Goal: Task Accomplishment & Management: Manage account settings

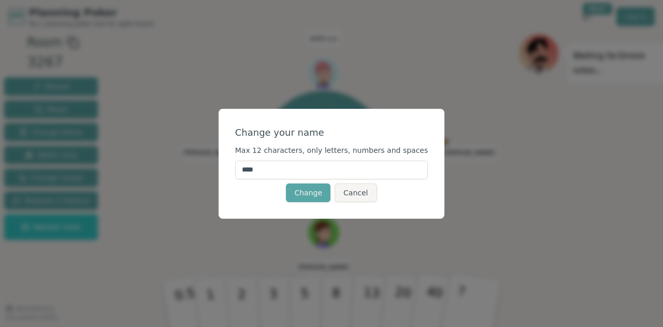
click at [326, 167] on input "****" at bounding box center [331, 170] width 193 height 19
type input "***"
click at [313, 199] on button "Change" at bounding box center [308, 192] width 45 height 19
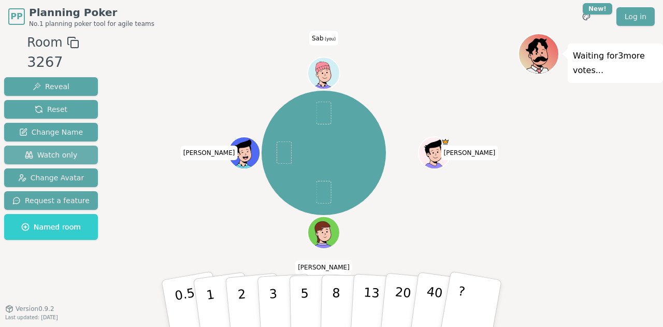
click at [62, 153] on span "Watch only" at bounding box center [51, 155] width 53 height 10
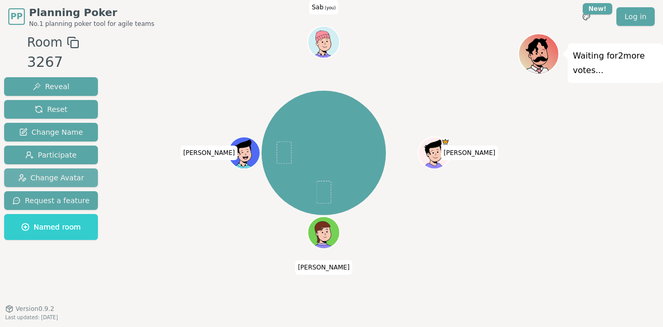
click at [58, 172] on button "Change Avatar" at bounding box center [51, 177] width 94 height 19
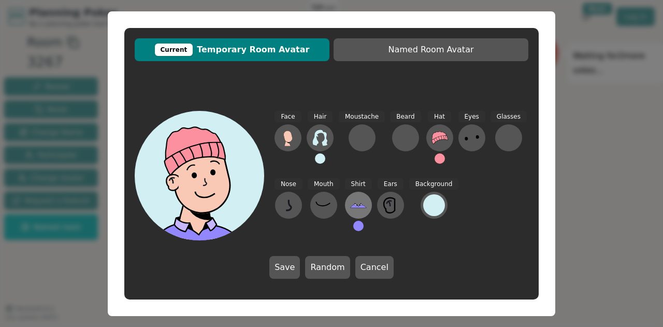
click at [352, 208] on icon at bounding box center [358, 205] width 17 height 17
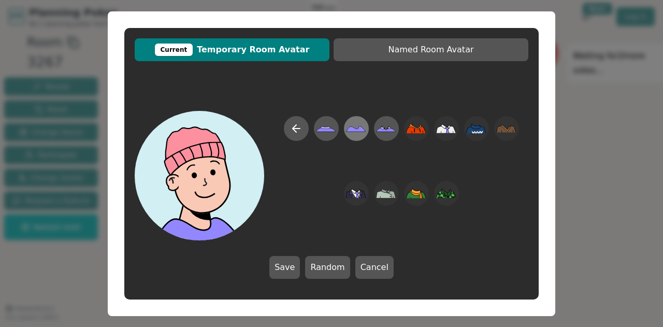
click at [352, 132] on icon at bounding box center [356, 128] width 20 height 23
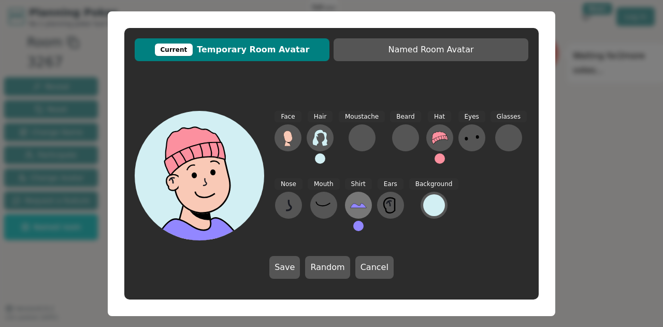
click at [355, 207] on icon at bounding box center [358, 206] width 16 height 5
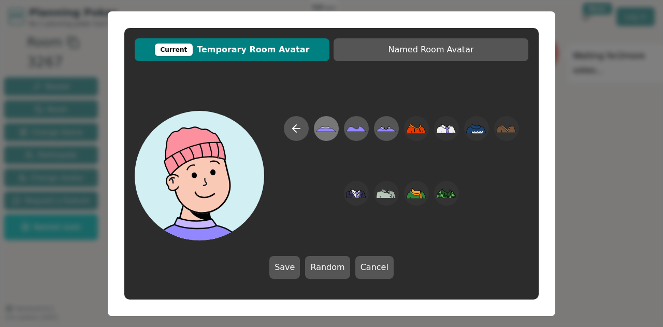
click at [333, 127] on icon at bounding box center [326, 128] width 20 height 23
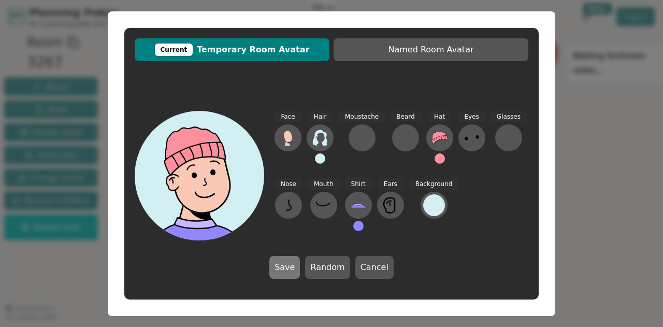
click at [293, 268] on button "Save" at bounding box center [285, 267] width 31 height 23
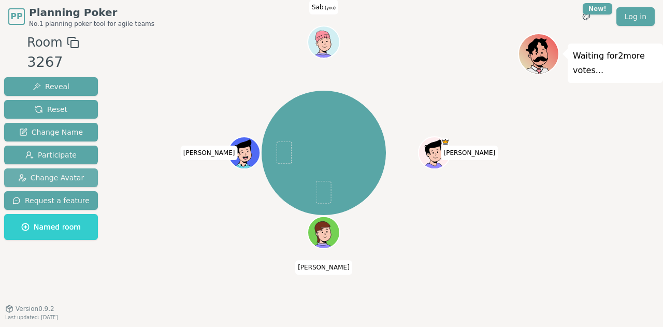
click at [62, 175] on span "Change Avatar" at bounding box center [51, 178] width 66 height 10
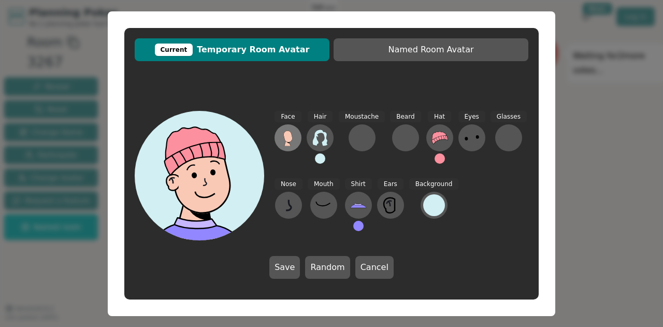
click at [286, 137] on icon at bounding box center [288, 136] width 9 height 11
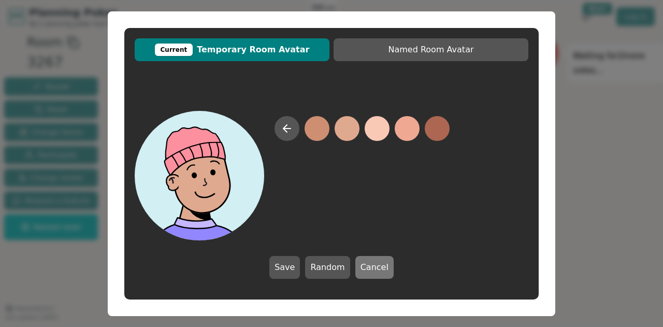
click at [365, 266] on button "Cancel" at bounding box center [375, 267] width 38 height 23
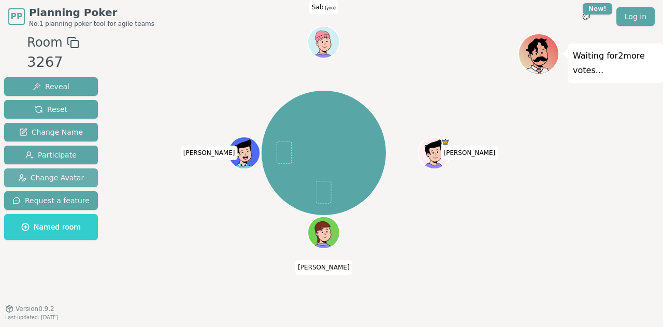
click at [66, 179] on span "Change Avatar" at bounding box center [51, 178] width 66 height 10
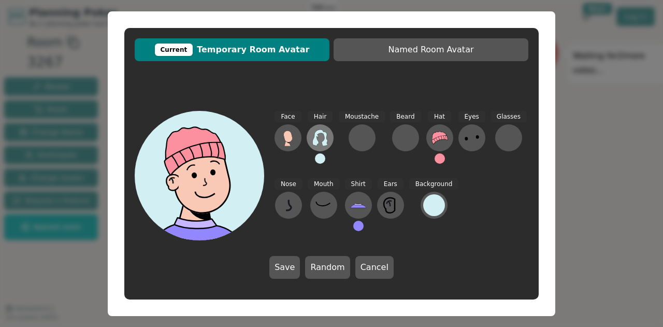
click at [325, 143] on icon at bounding box center [320, 138] width 15 height 17
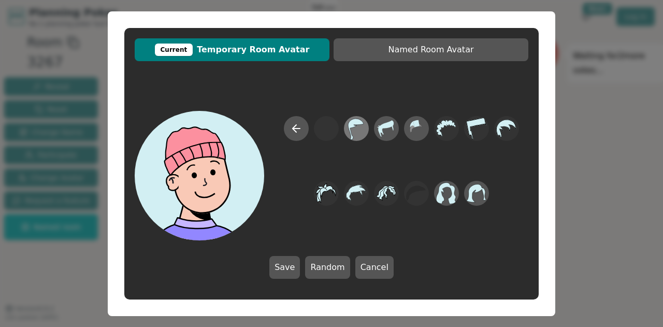
click at [362, 134] on icon at bounding box center [356, 128] width 20 height 23
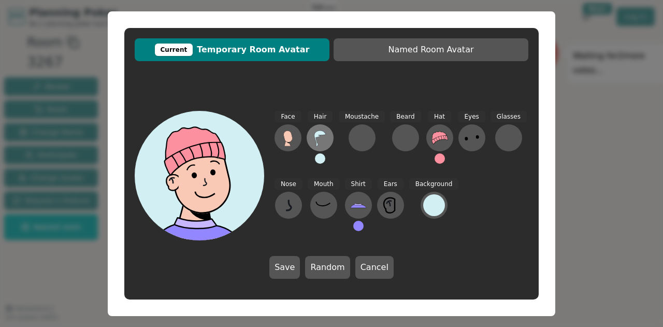
click at [320, 145] on icon at bounding box center [320, 138] width 17 height 17
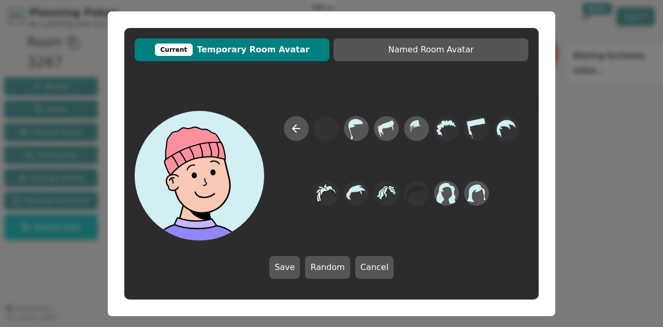
drag, startPoint x: 359, startPoint y: 133, endPoint x: 321, endPoint y: 152, distance: 42.0
click at [336, 160] on div at bounding box center [402, 178] width 254 height 124
click at [291, 125] on icon at bounding box center [296, 128] width 12 height 12
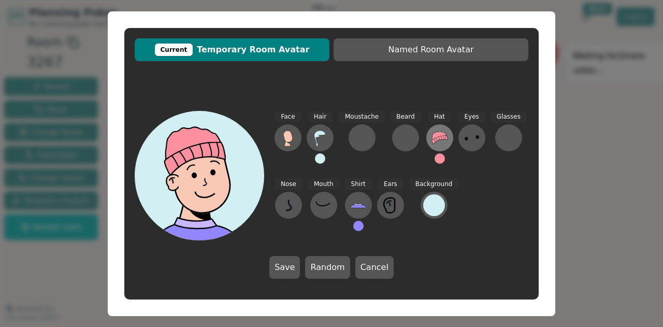
click at [434, 137] on icon at bounding box center [440, 138] width 16 height 12
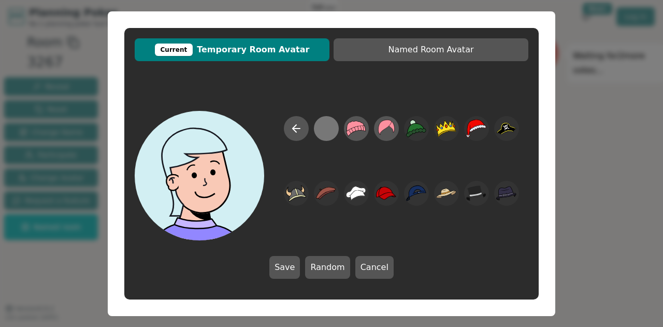
click at [325, 130] on div at bounding box center [326, 128] width 20 height 23
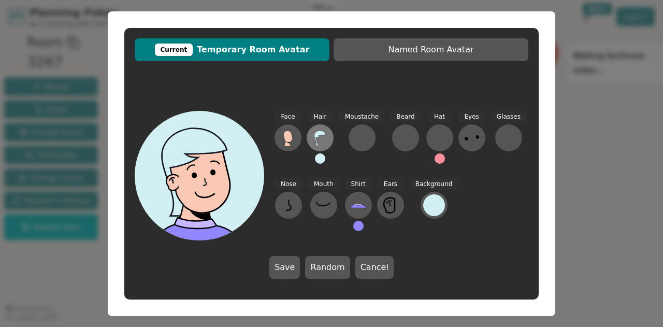
click at [321, 144] on icon at bounding box center [320, 138] width 17 height 17
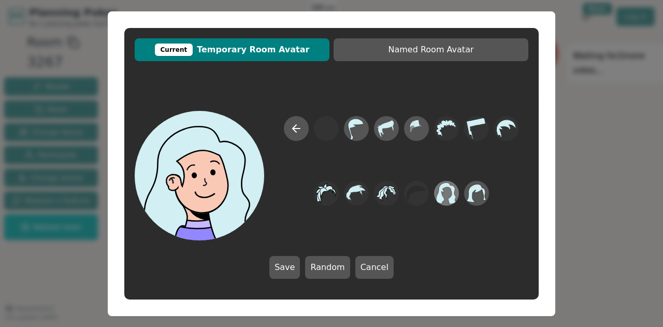
click at [452, 196] on icon at bounding box center [447, 193] width 20 height 22
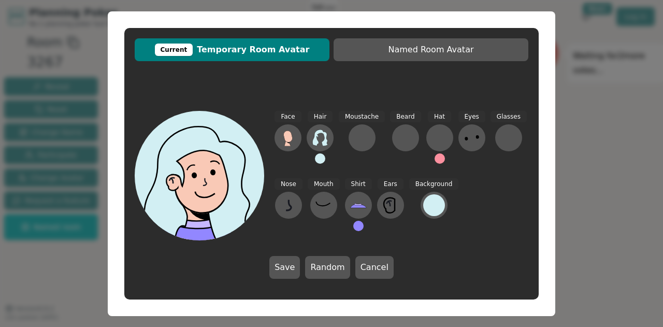
click at [323, 161] on button at bounding box center [320, 158] width 10 height 10
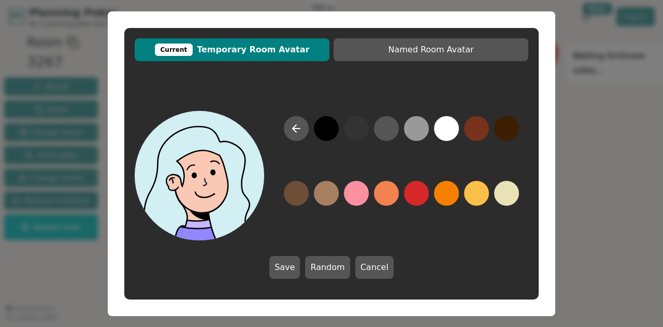
click at [331, 133] on button at bounding box center [326, 128] width 25 height 25
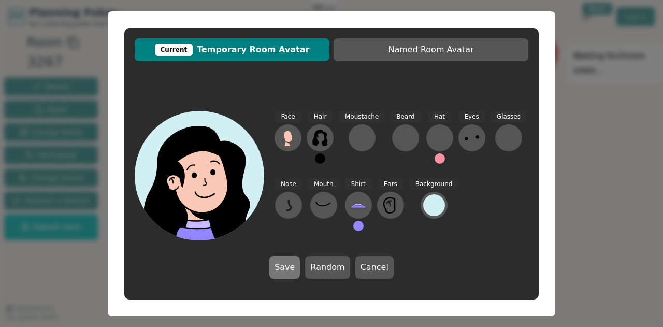
click at [285, 265] on button "Save" at bounding box center [285, 267] width 31 height 23
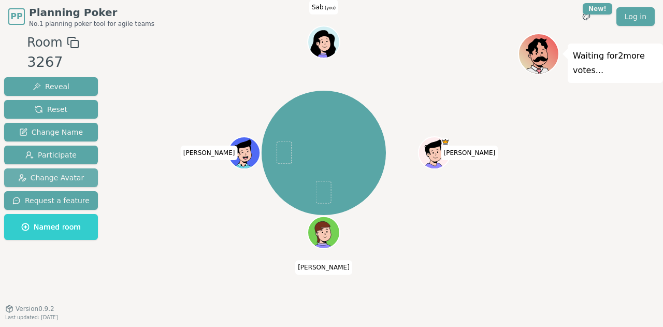
click at [53, 177] on span "Change Avatar" at bounding box center [51, 178] width 66 height 10
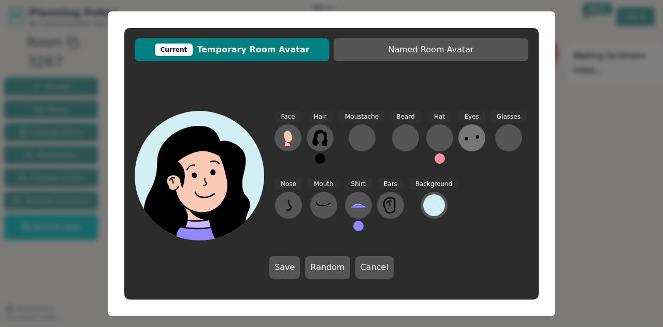
click at [464, 140] on icon at bounding box center [472, 138] width 17 height 17
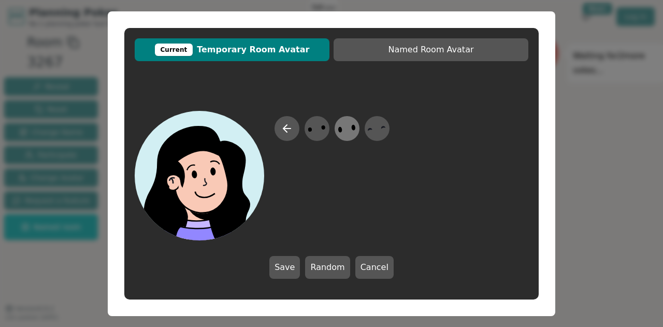
click at [350, 136] on icon at bounding box center [347, 128] width 20 height 23
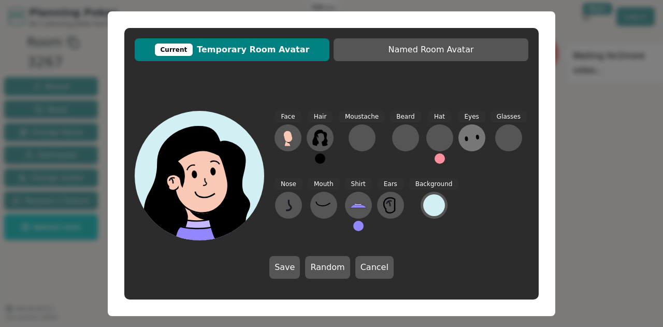
click at [464, 143] on icon at bounding box center [472, 138] width 17 height 17
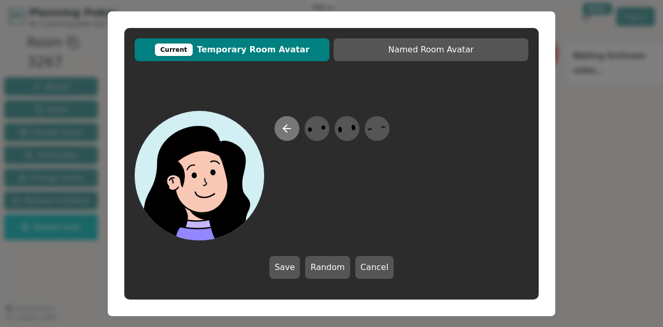
click at [291, 137] on button at bounding box center [287, 128] width 25 height 25
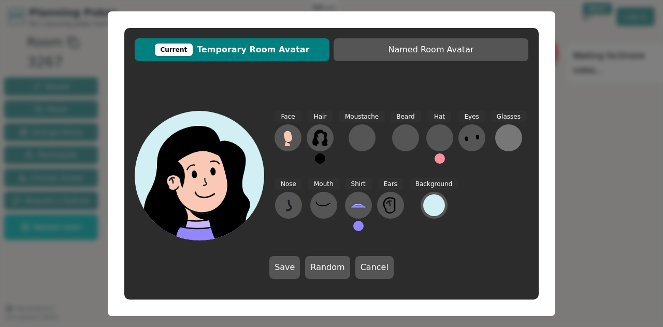
click at [505, 141] on div at bounding box center [509, 138] width 17 height 17
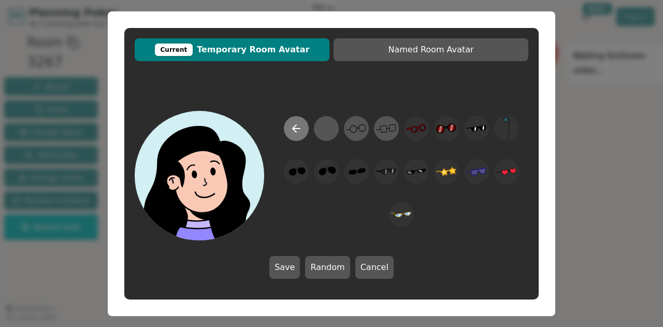
click at [300, 127] on icon at bounding box center [296, 128] width 12 height 12
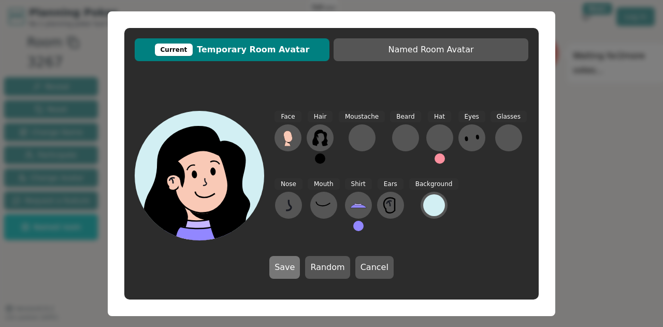
click at [285, 270] on button "Save" at bounding box center [285, 267] width 31 height 23
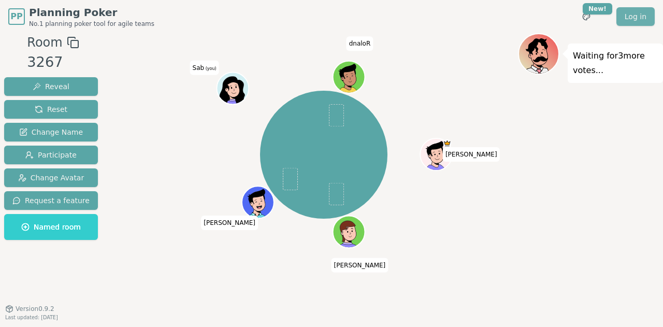
click at [641, 17] on link "Log in" at bounding box center [636, 16] width 38 height 19
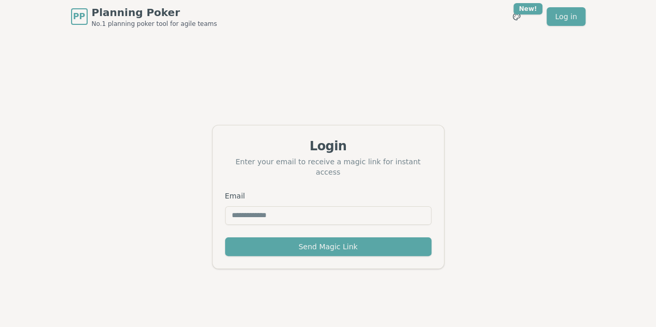
click at [332, 211] on input "Email" at bounding box center [328, 215] width 206 height 19
type input "**********"
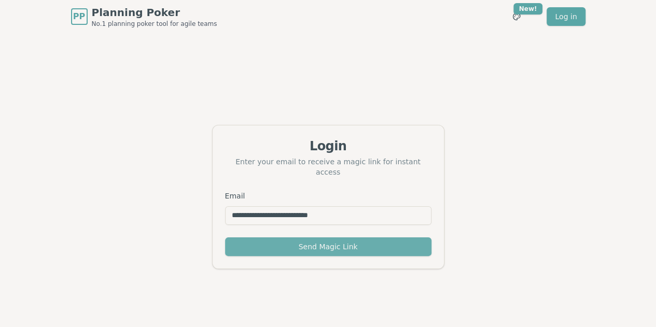
click at [353, 244] on button "Send Magic Link" at bounding box center [328, 246] width 206 height 19
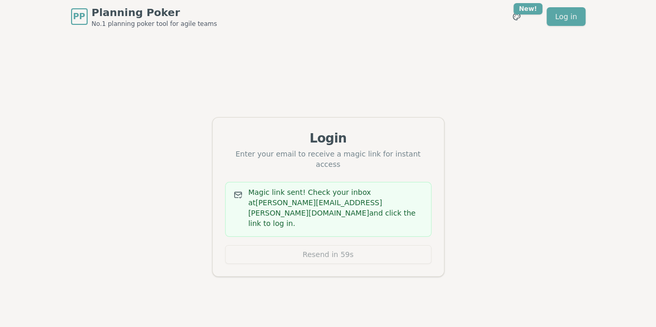
click at [345, 283] on div "Login Enter your email to receive a magic link for instant access Magic link se…" at bounding box center [328, 196] width 656 height 327
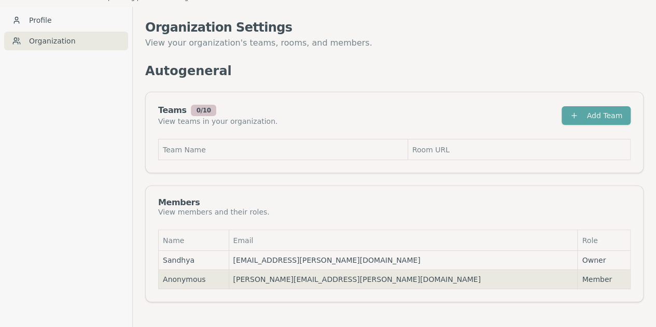
scroll to position [33, 0]
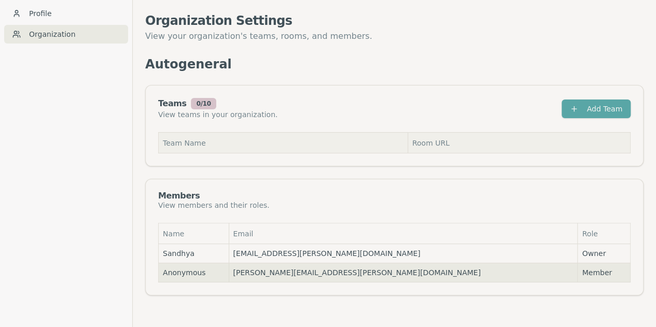
click at [231, 146] on th "Team Name" at bounding box center [283, 143] width 249 height 21
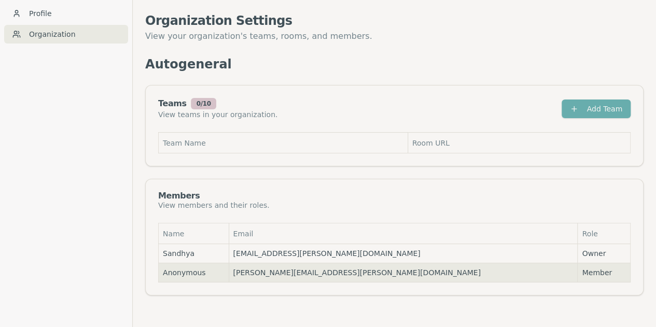
click at [598, 109] on button "Add Team" at bounding box center [595, 109] width 69 height 19
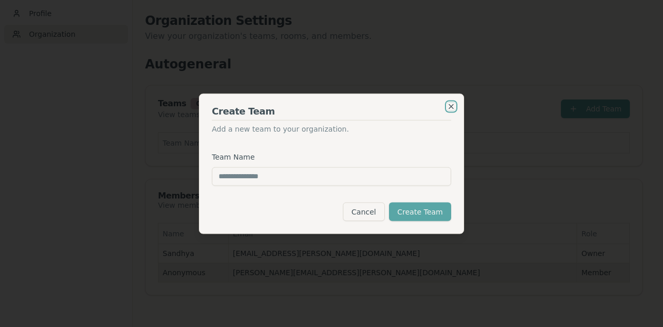
click at [452, 106] on icon "button" at bounding box center [451, 106] width 8 height 8
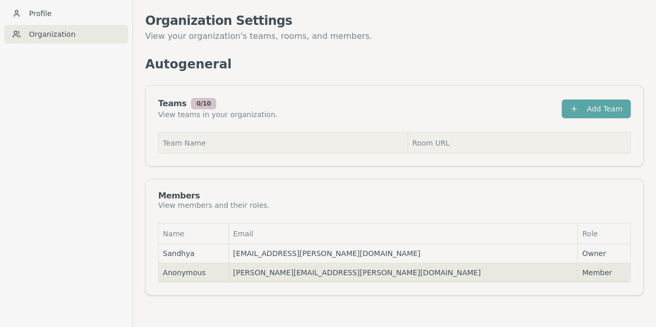
click at [448, 141] on th "Room URL" at bounding box center [518, 143] width 222 height 21
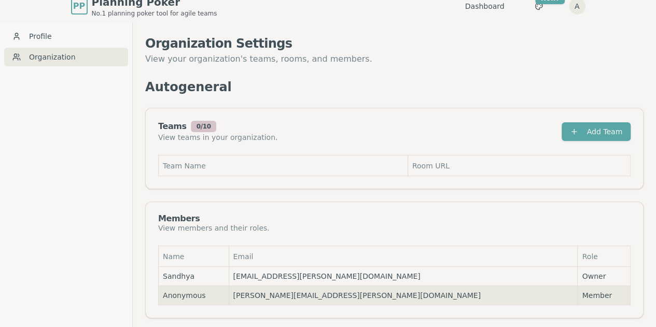
scroll to position [0, 0]
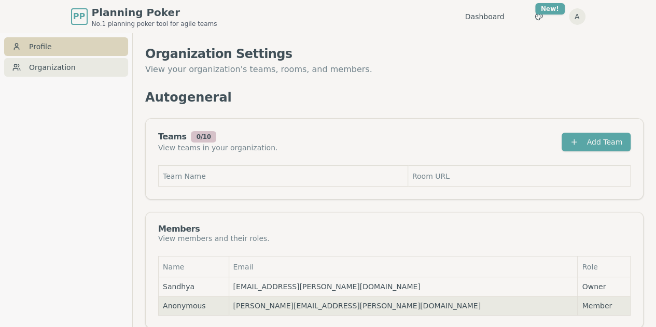
click at [51, 52] on link "Profile" at bounding box center [66, 46] width 124 height 19
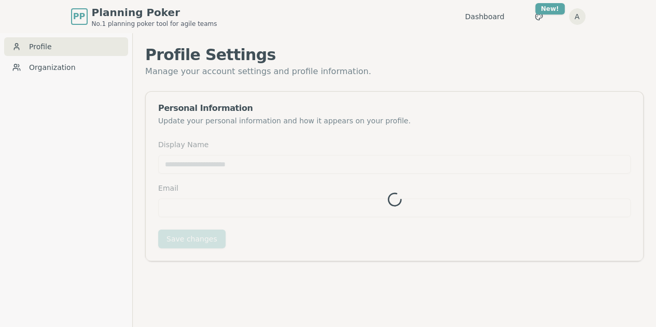
type input "*********"
type input "**********"
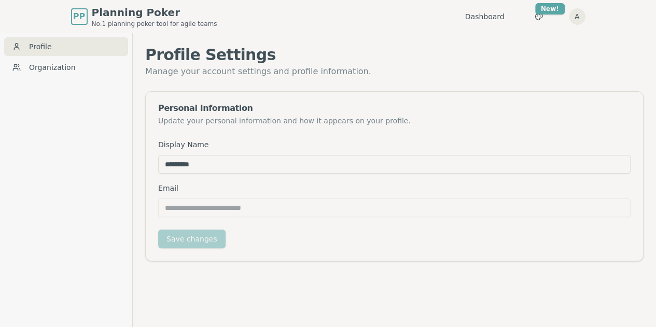
click at [317, 166] on input "*********" at bounding box center [394, 164] width 472 height 19
type input "***"
click at [210, 239] on button "Save changes" at bounding box center [191, 239] width 67 height 19
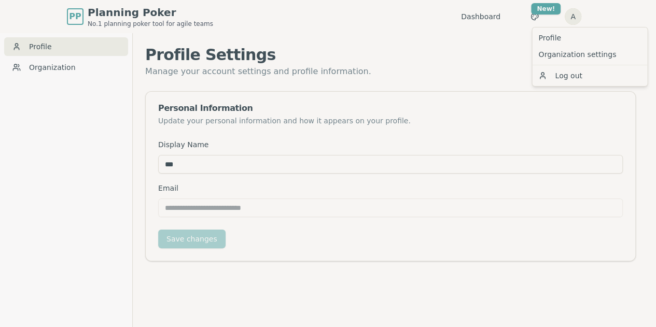
click at [634, 15] on html "**********" at bounding box center [328, 180] width 656 height 360
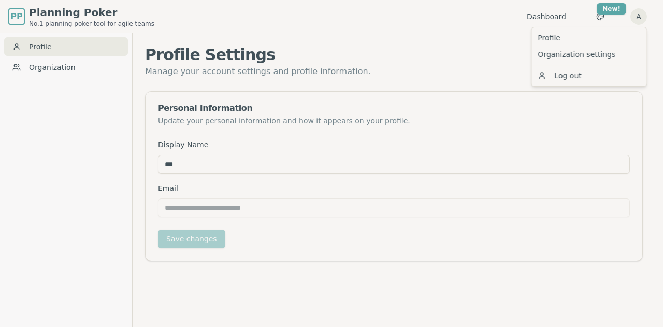
drag, startPoint x: 450, startPoint y: 55, endPoint x: 494, endPoint y: 49, distance: 44.5
click at [453, 55] on html "**********" at bounding box center [331, 180] width 663 height 360
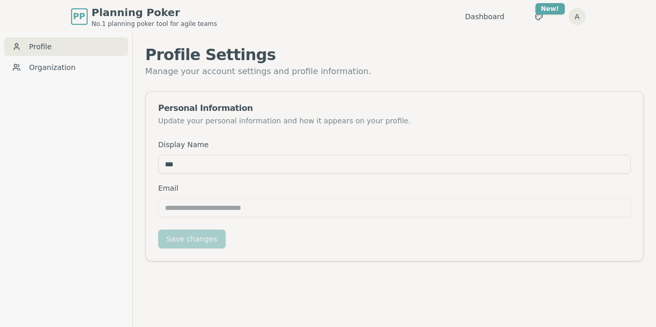
click at [641, 15] on html "**********" at bounding box center [328, 180] width 656 height 360
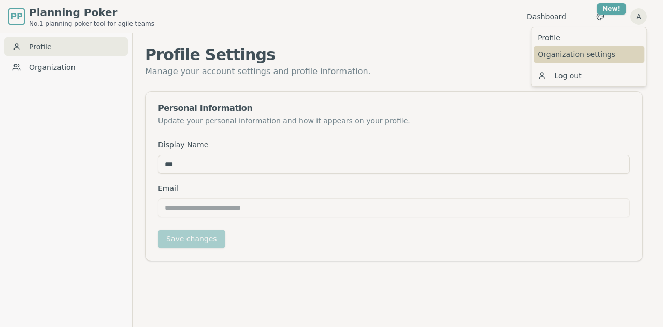
click at [570, 57] on link "Organization settings" at bounding box center [589, 54] width 111 height 17
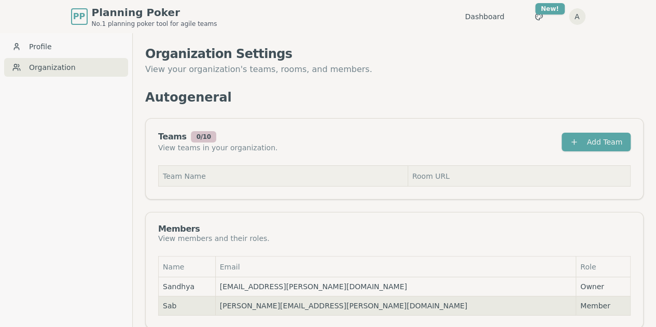
click at [278, 176] on th "Team Name" at bounding box center [283, 176] width 249 height 21
click at [251, 175] on th "Team Name" at bounding box center [283, 176] width 249 height 21
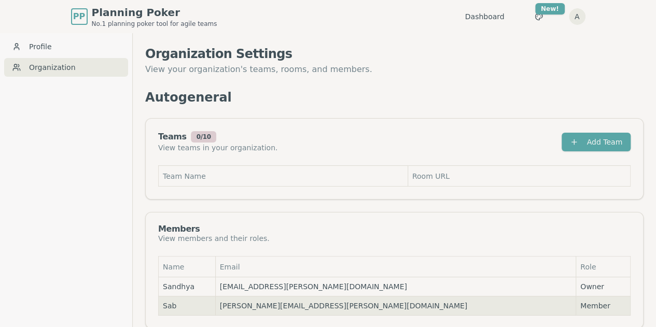
click at [201, 136] on div "0 / 10" at bounding box center [204, 136] width 26 height 11
click at [600, 144] on button "Add Team" at bounding box center [595, 142] width 69 height 19
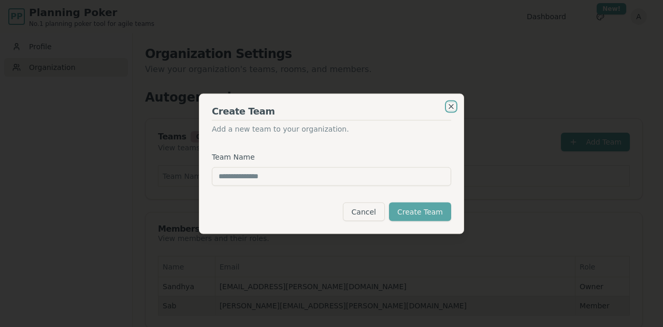
click at [451, 105] on icon "button" at bounding box center [451, 106] width 8 height 8
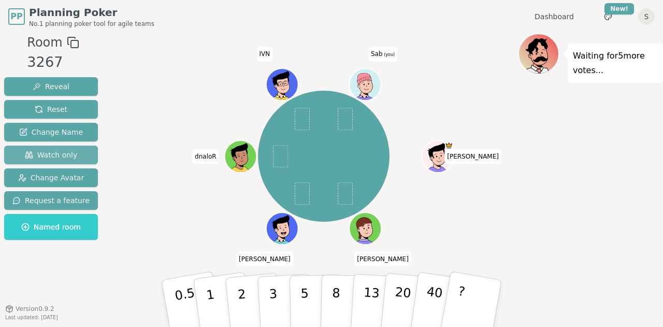
click at [69, 158] on span "Watch only" at bounding box center [51, 155] width 53 height 10
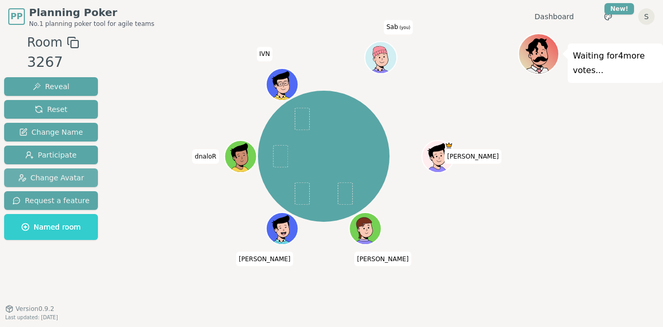
click at [61, 180] on span "Change Avatar" at bounding box center [51, 178] width 66 height 10
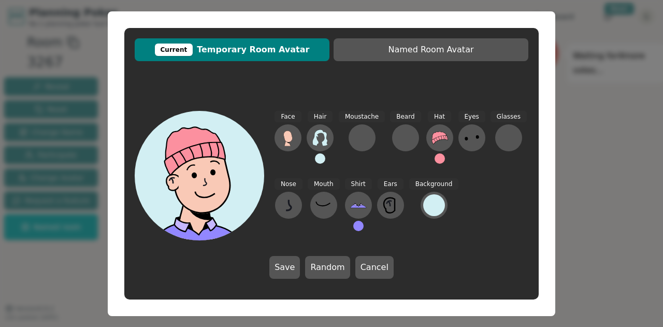
click at [318, 163] on button at bounding box center [320, 158] width 10 height 10
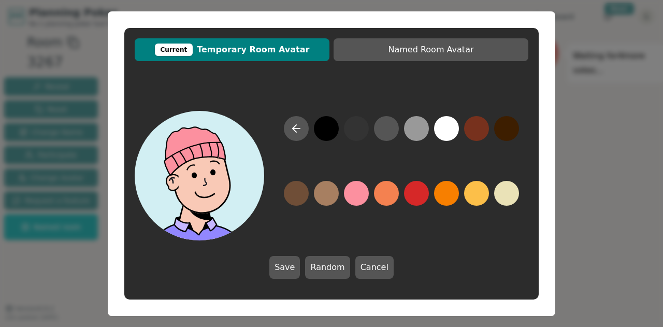
click at [325, 137] on button at bounding box center [326, 128] width 25 height 25
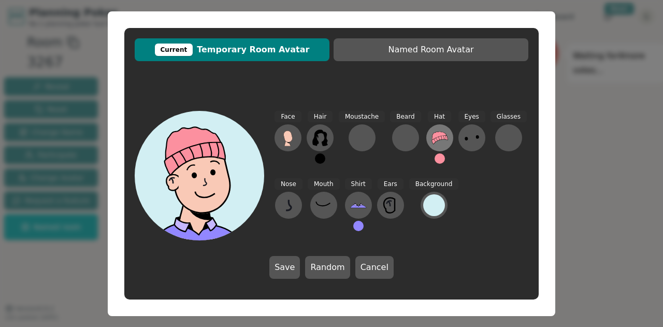
click at [436, 137] on icon at bounding box center [440, 138] width 16 height 12
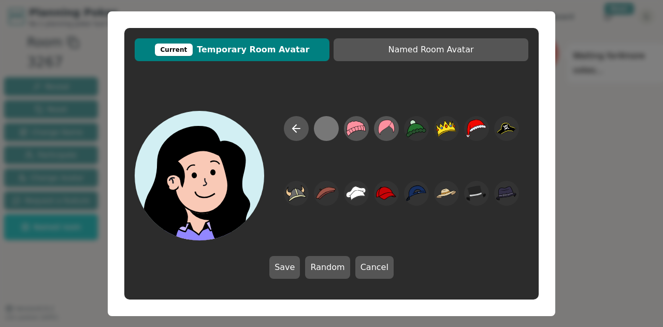
click at [334, 133] on div at bounding box center [326, 128] width 20 height 23
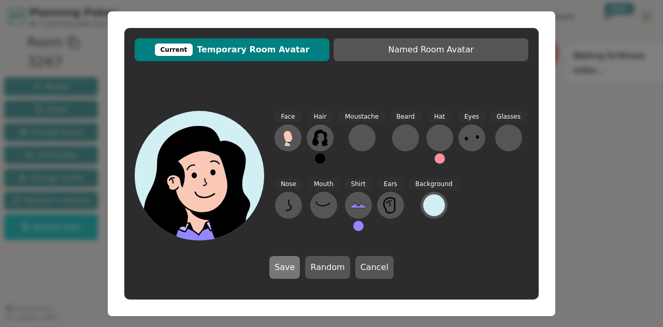
click at [283, 270] on button "Save" at bounding box center [285, 267] width 31 height 23
